Goal: Check status: Check status

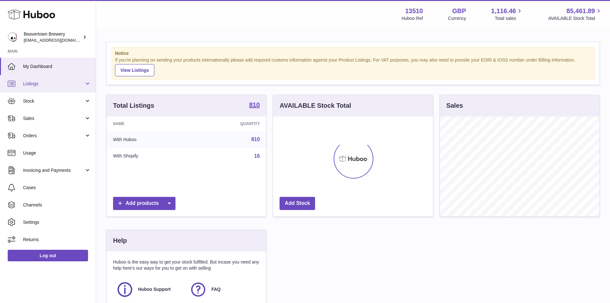
scroll to position [100, 160]
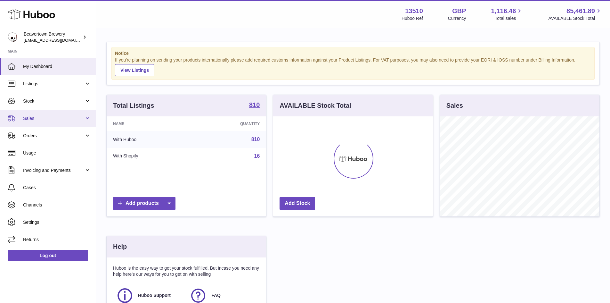
click at [29, 117] on span "Sales" at bounding box center [53, 118] width 61 height 6
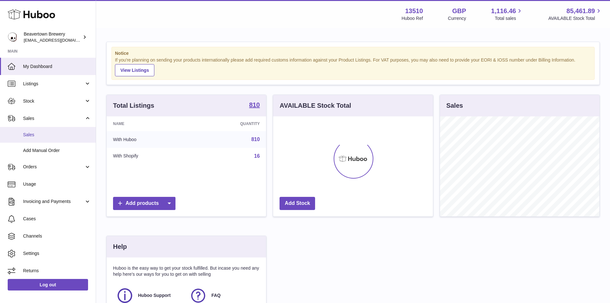
click at [32, 135] on span "Sales" at bounding box center [57, 135] width 68 height 6
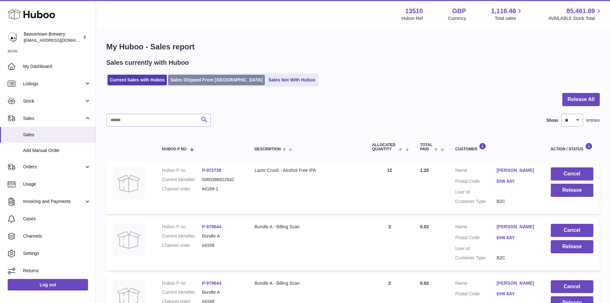
click at [182, 84] on link "Sales Shipped From [GEOGRAPHIC_DATA]" at bounding box center [216, 80] width 97 height 11
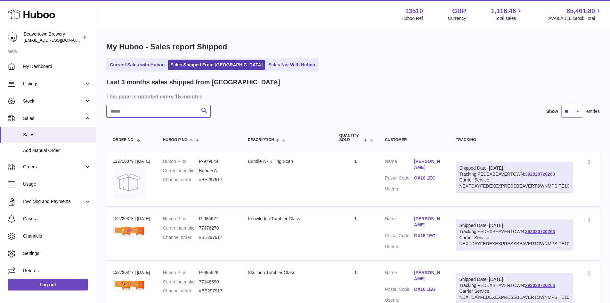
click at [130, 113] on input "text" at bounding box center [158, 111] width 104 height 13
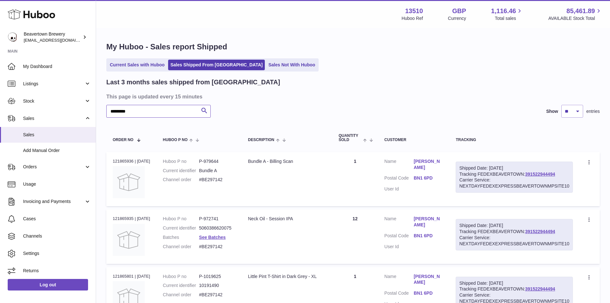
type input "*********"
click at [117, 162] on div "Order no 121865936 | [DATE]" at bounding box center [131, 161] width 37 height 6
click at [139, 175] on img at bounding box center [129, 182] width 32 height 32
click at [121, 160] on div "Order no 121865936 | [DATE]" at bounding box center [131, 161] width 37 height 6
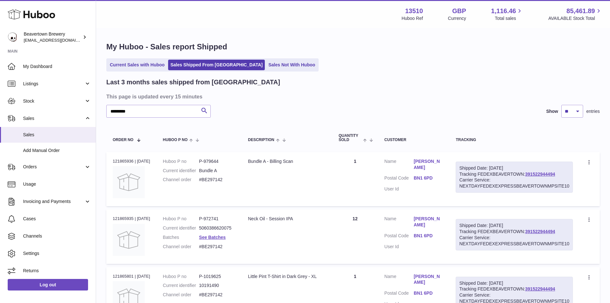
click at [121, 160] on div "Order no 121865936 | [DATE]" at bounding box center [131, 161] width 37 height 6
copy div "121865936"
